Goal: Navigation & Orientation: Find specific page/section

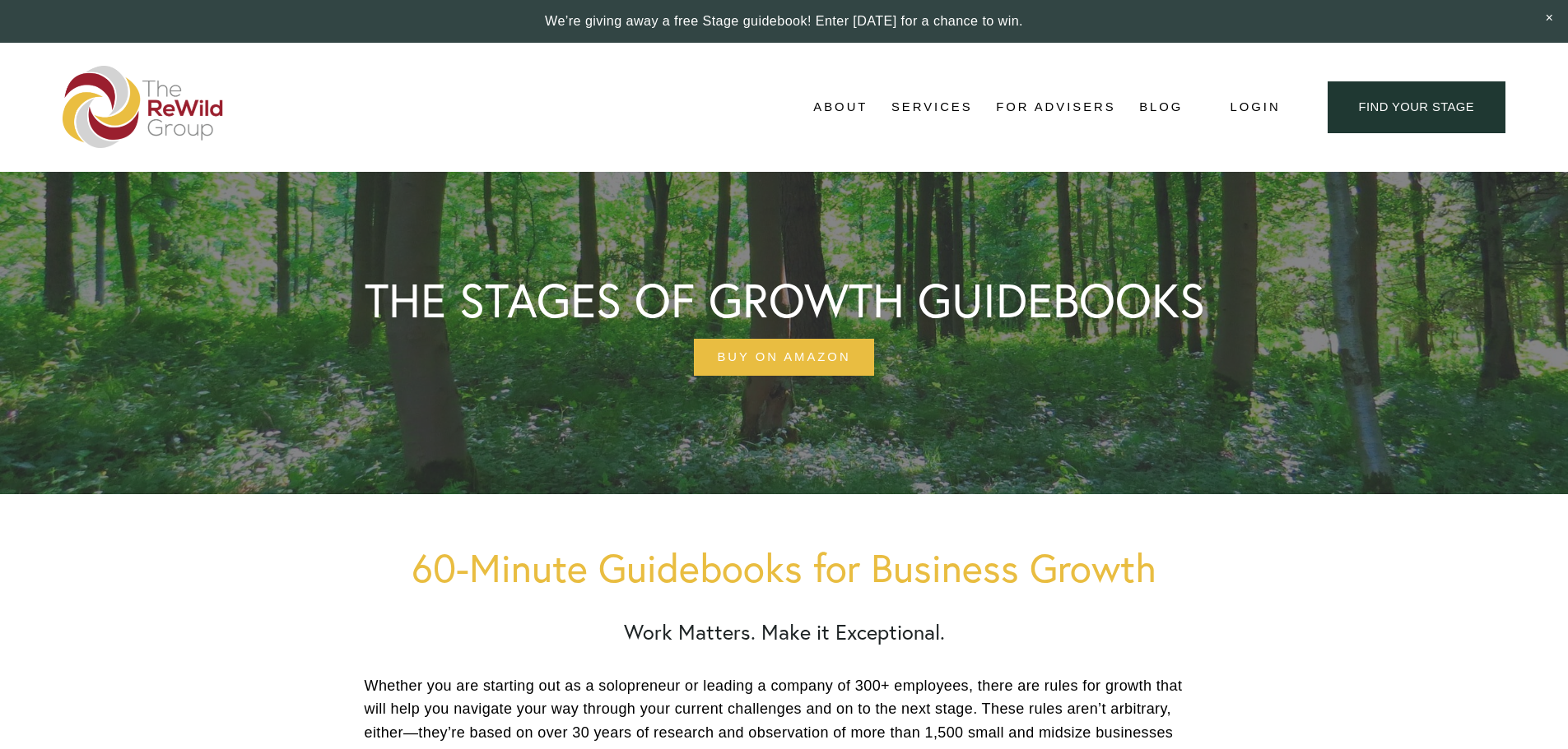
click at [110, 98] on img at bounding box center [144, 106] width 162 height 83
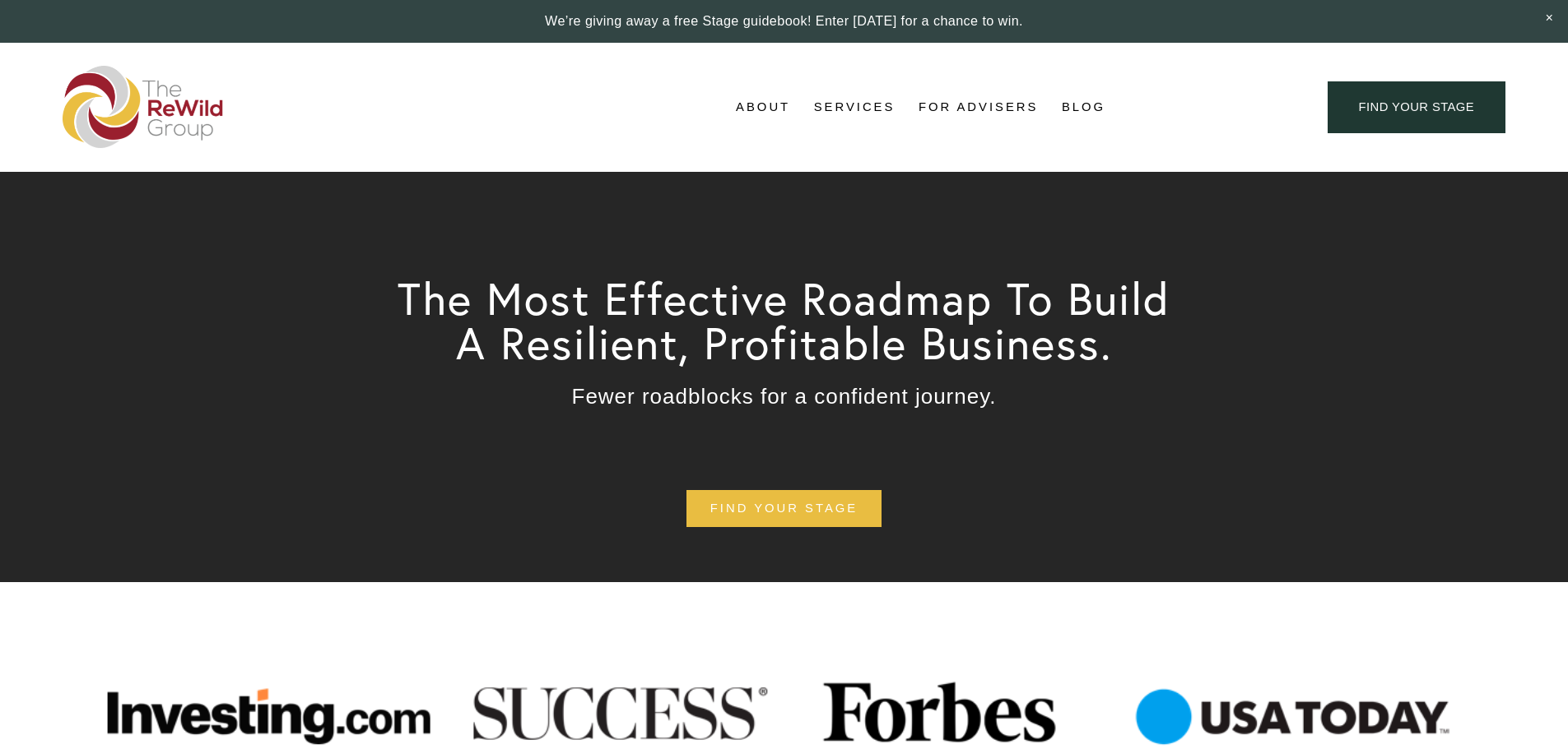
click at [971, 101] on link "For Advisers" at bounding box center [978, 107] width 119 height 25
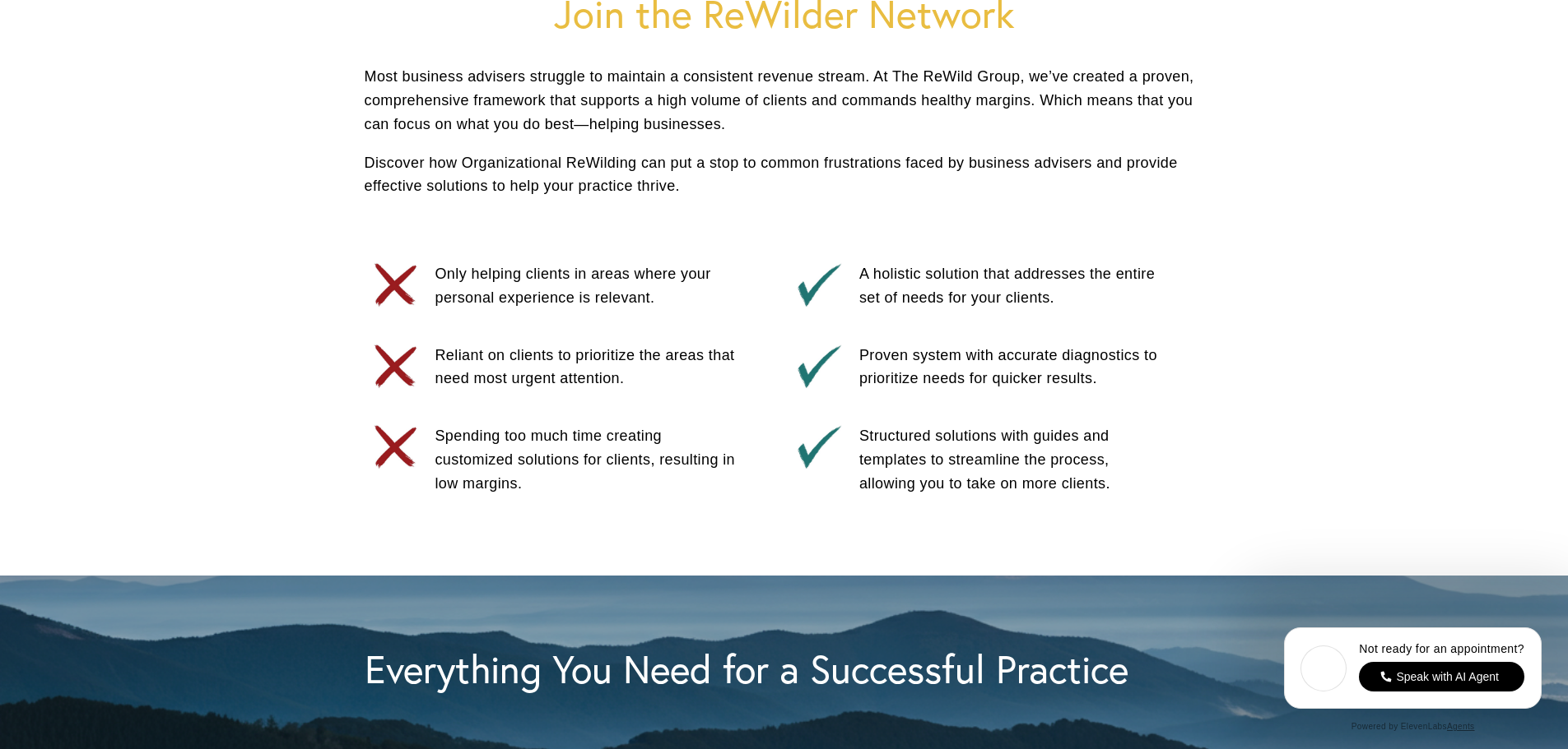
scroll to position [905, 0]
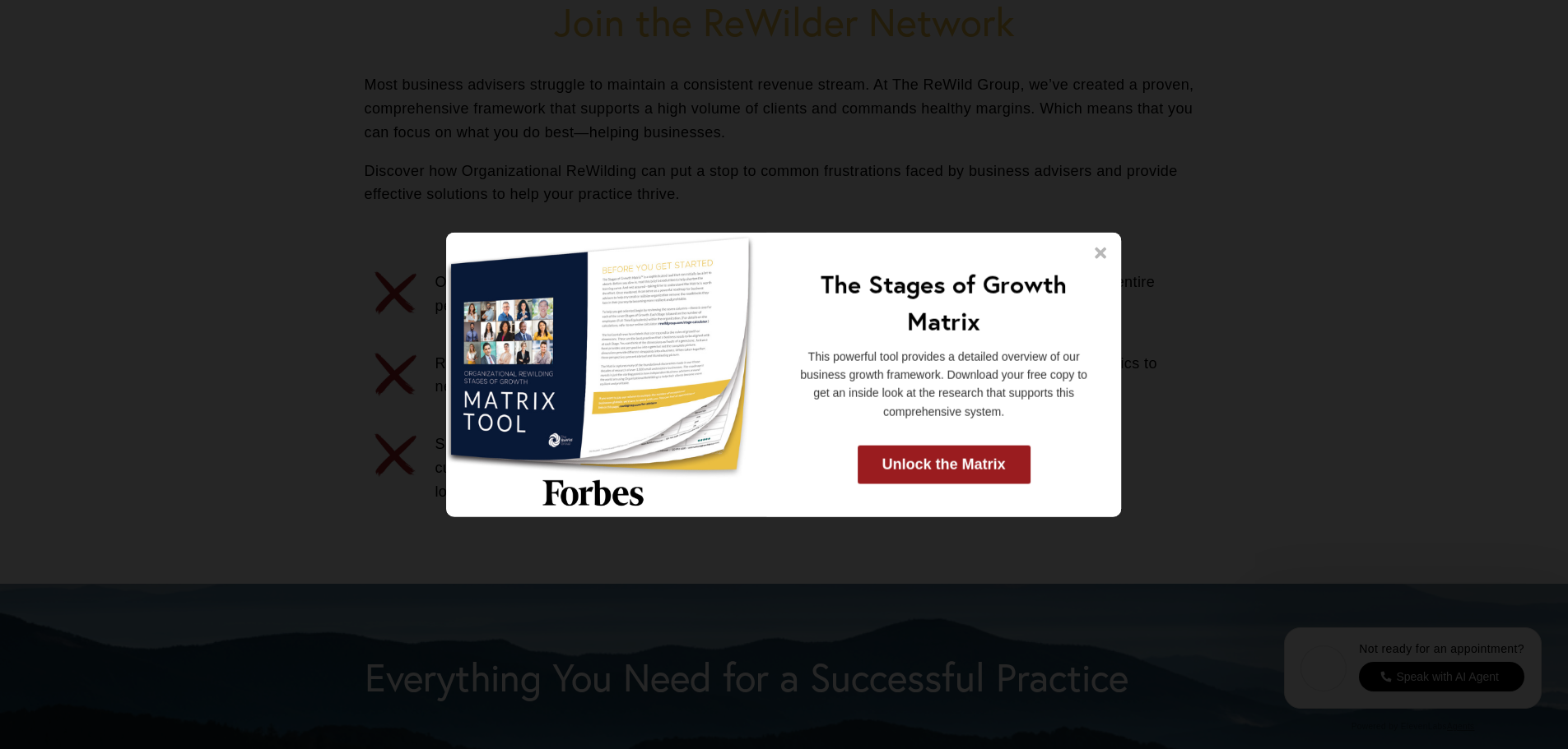
click at [1097, 250] on icon at bounding box center [1101, 252] width 12 height 12
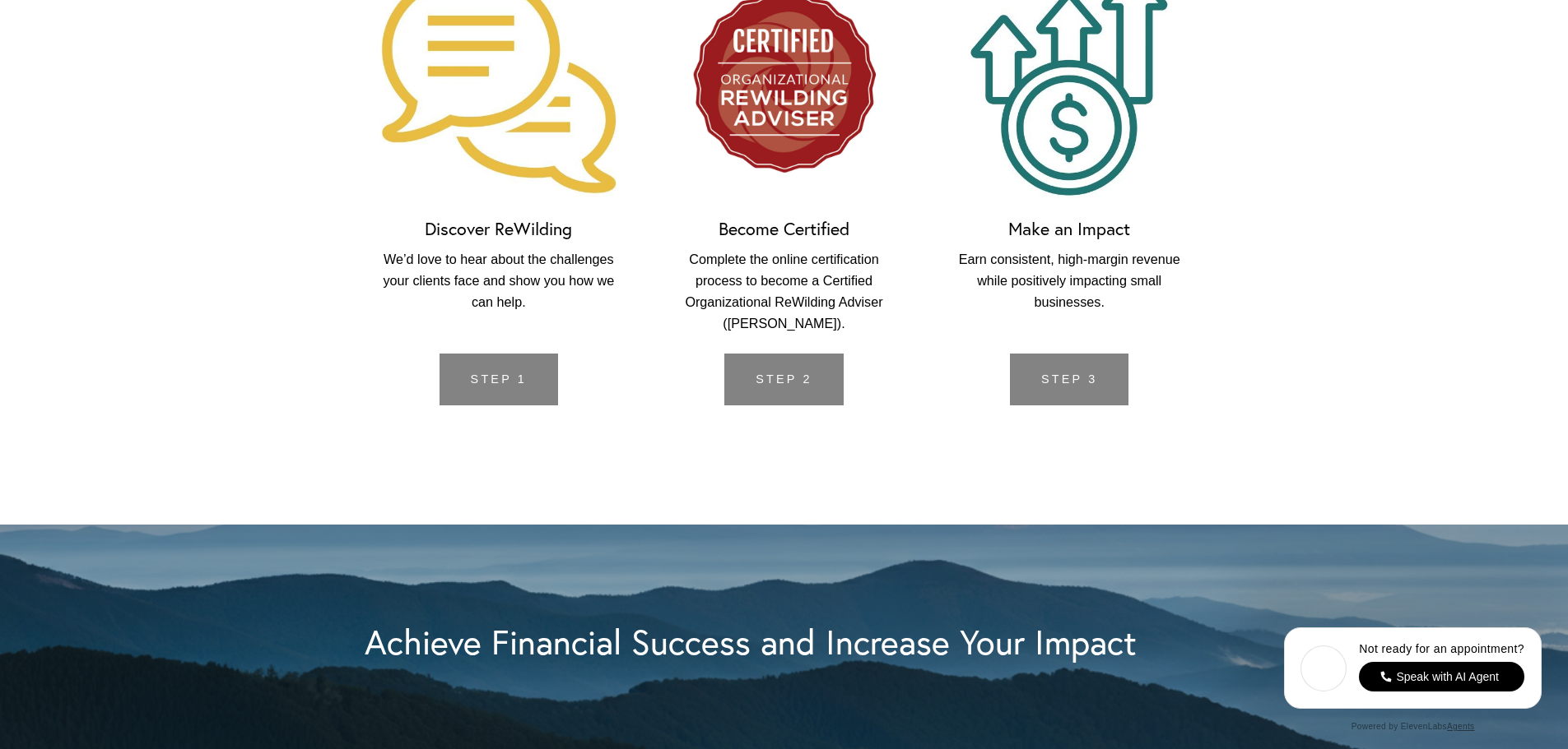
scroll to position [3948, 0]
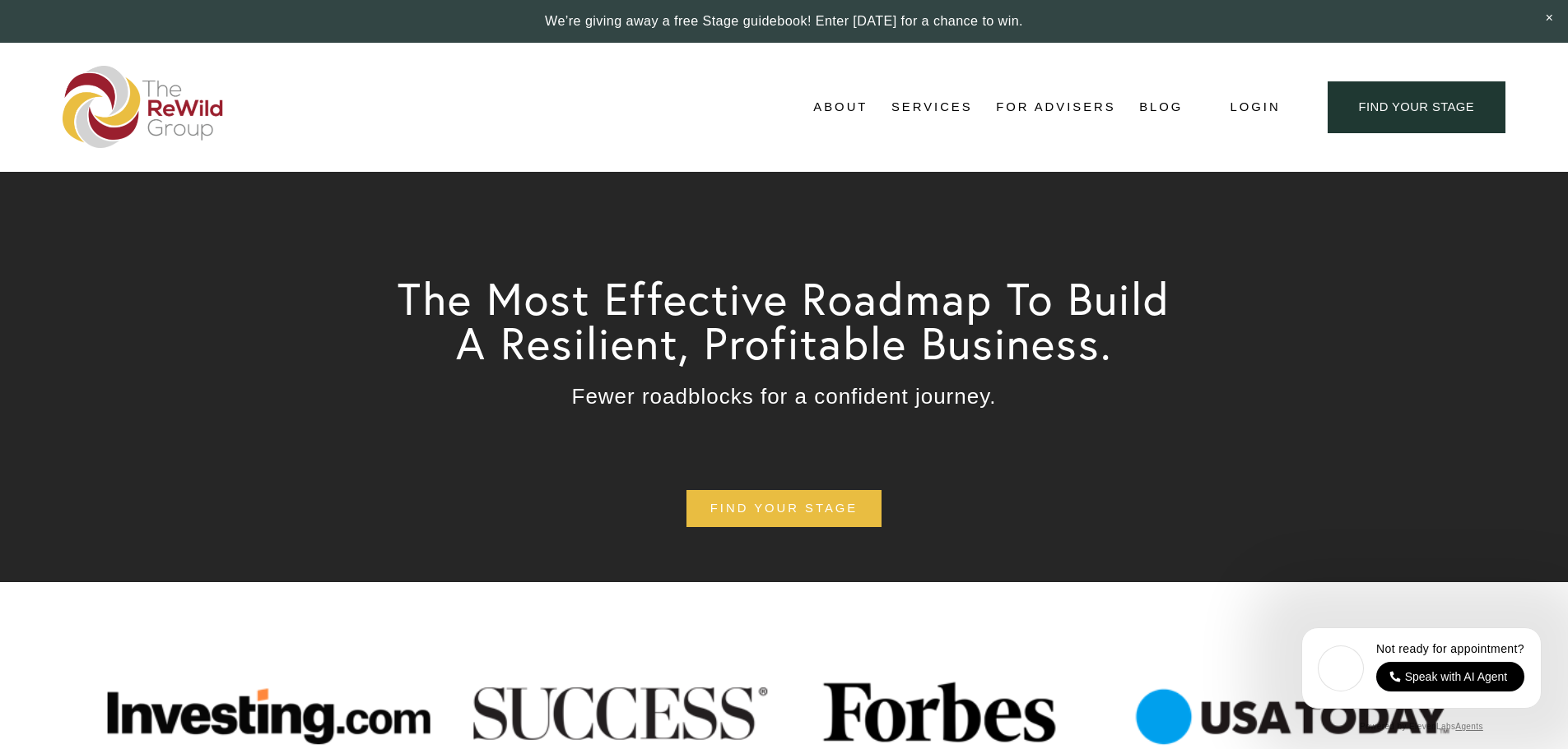
drag, startPoint x: 1424, startPoint y: 0, endPoint x: 623, endPoint y: 92, distance: 806.3
click at [624, 92] on div "About About Us Adviser Network Stages of Growth" at bounding box center [622, 106] width 1120 height 83
